Goal: Transaction & Acquisition: Book appointment/travel/reservation

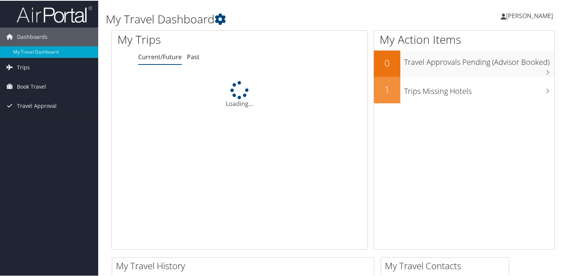
click at [25, 86] on span "Book Travel" at bounding box center [31, 86] width 29 height 19
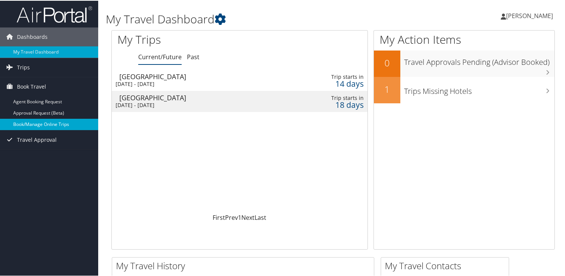
click at [31, 121] on link "Book/Manage Online Trips" at bounding box center [49, 123] width 98 height 11
